Goal: Task Accomplishment & Management: Manage account settings

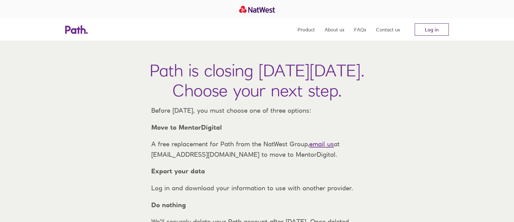
click at [429, 28] on link "Log in" at bounding box center [432, 29] width 34 height 12
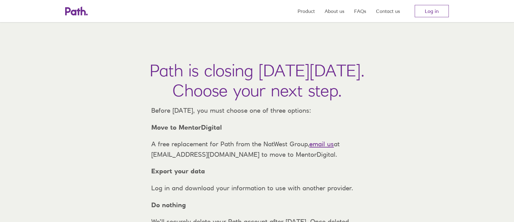
scroll to position [49, 0]
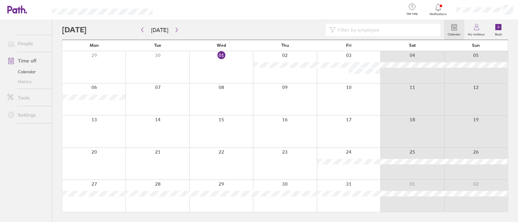
click at [287, 158] on div at bounding box center [285, 164] width 64 height 32
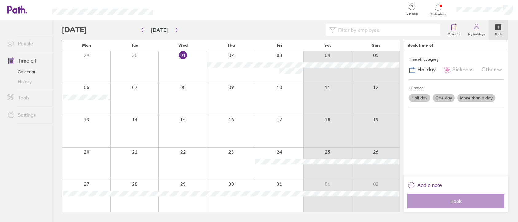
click at [240, 165] on div at bounding box center [231, 164] width 48 height 32
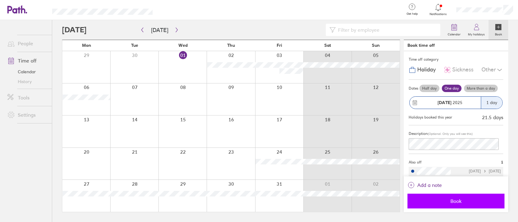
click at [464, 201] on span "Book" at bounding box center [456, 201] width 89 height 6
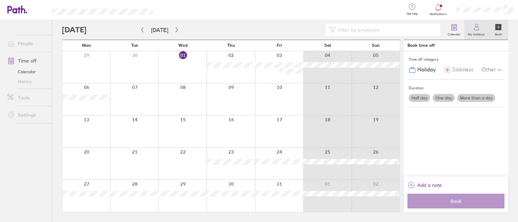
click at [473, 32] on label "My holidays" at bounding box center [477, 34] width 24 height 6
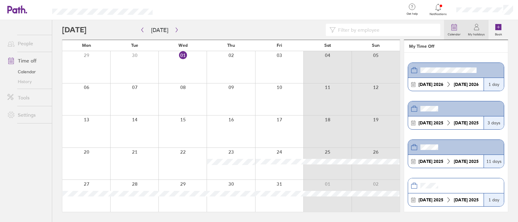
click at [447, 28] on link "Calendar" at bounding box center [454, 30] width 20 height 20
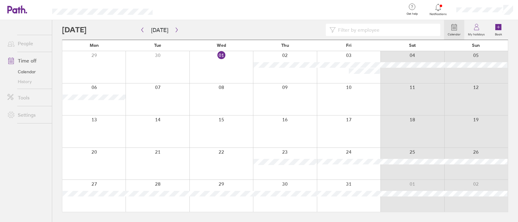
click at [439, 9] on icon at bounding box center [438, 7] width 7 height 7
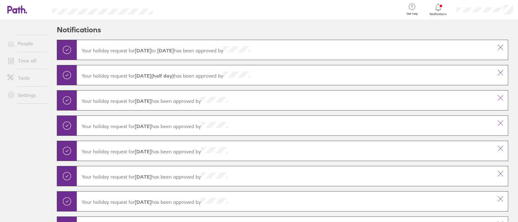
click at [16, 62] on span at bounding box center [9, 60] width 15 height 7
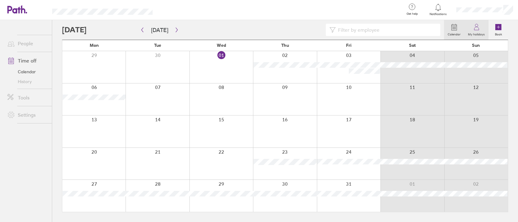
click at [475, 30] on icon at bounding box center [476, 28] width 5 height 3
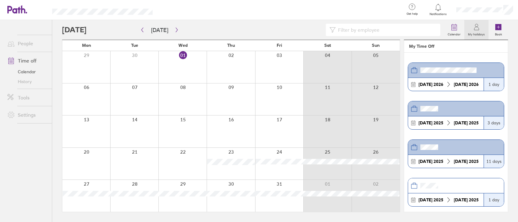
click at [475, 13] on div at bounding box center [485, 10] width 67 height 20
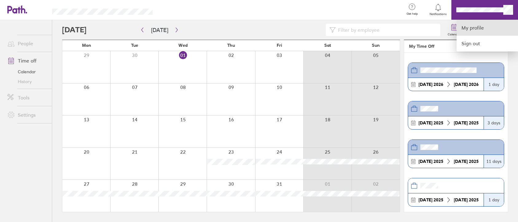
click at [479, 26] on link "My profile" at bounding box center [487, 28] width 61 height 16
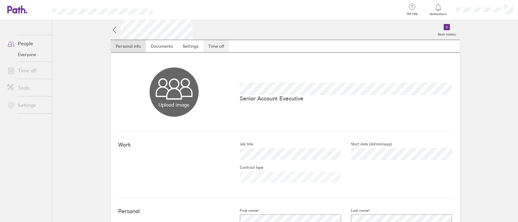
click at [210, 46] on link "Time off" at bounding box center [216, 46] width 26 height 12
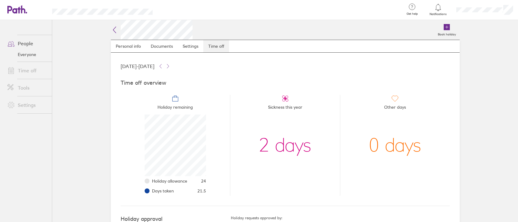
scroll to position [61, 61]
drag, startPoint x: 321, startPoint y: 156, endPoint x: 253, endPoint y: 146, distance: 68.3
click at [253, 146] on li "Sickness this year 2 days" at bounding box center [285, 145] width 110 height 101
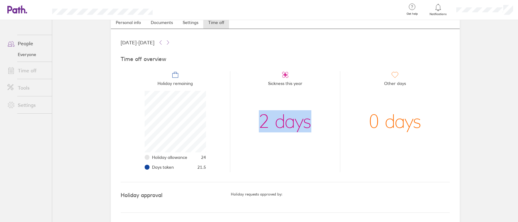
scroll to position [0, 0]
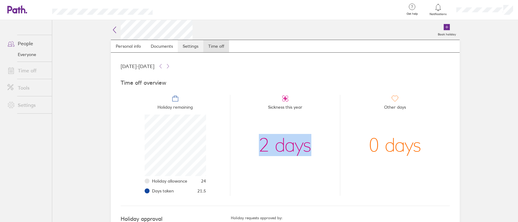
click at [191, 45] on link "Settings" at bounding box center [191, 46] width 26 height 12
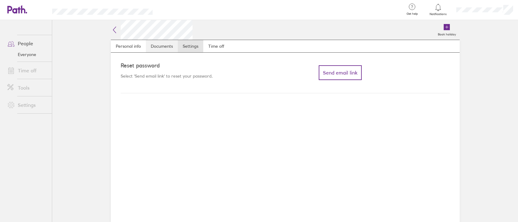
click at [167, 48] on link "Documents" at bounding box center [162, 46] width 32 height 12
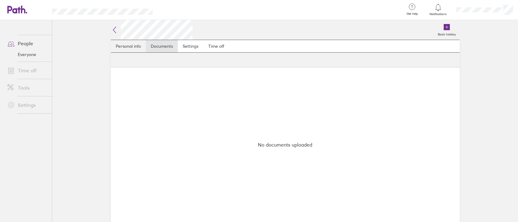
click at [137, 45] on link "Personal info" at bounding box center [128, 46] width 35 height 12
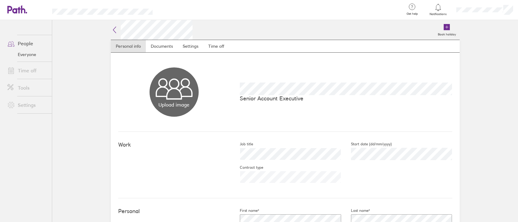
click at [26, 73] on link "Time off" at bounding box center [26, 70] width 49 height 12
